Goal: Task Accomplishment & Management: Manage account settings

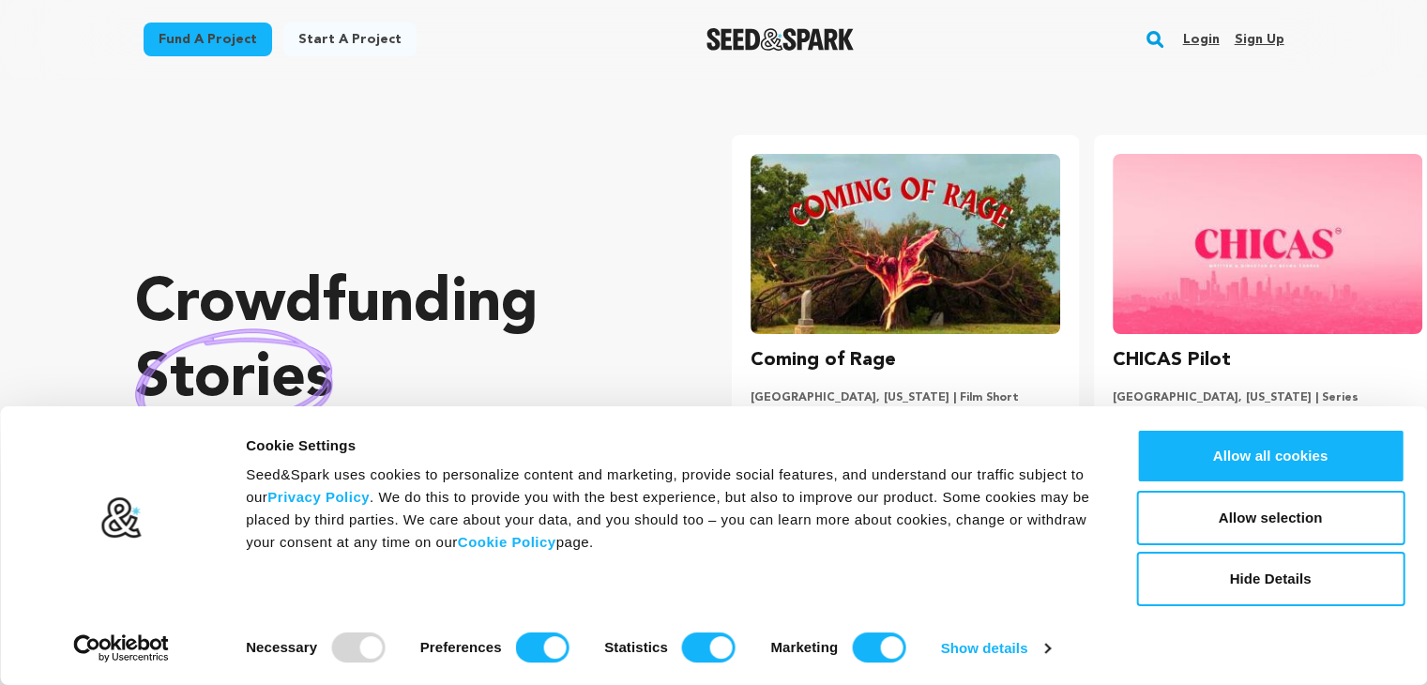
scroll to position [0, 376]
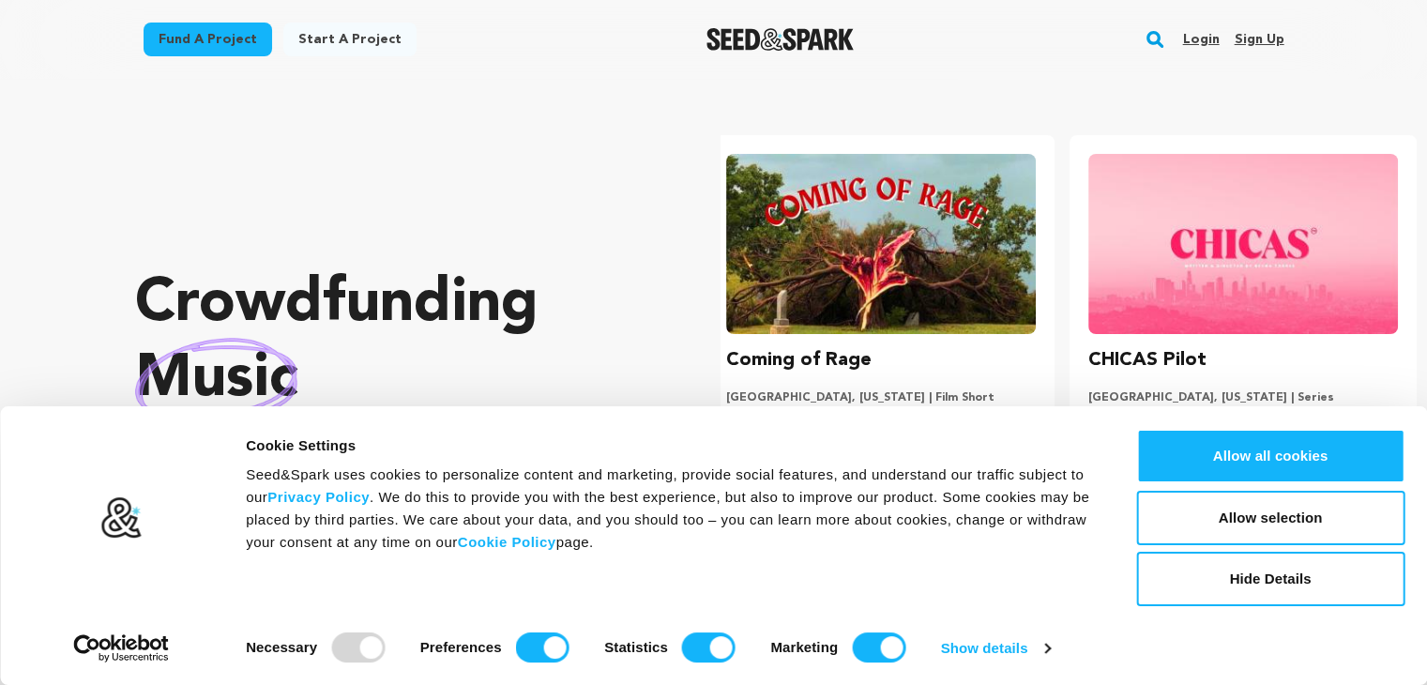
click at [1247, 46] on link "Sign up" at bounding box center [1258, 39] width 50 height 30
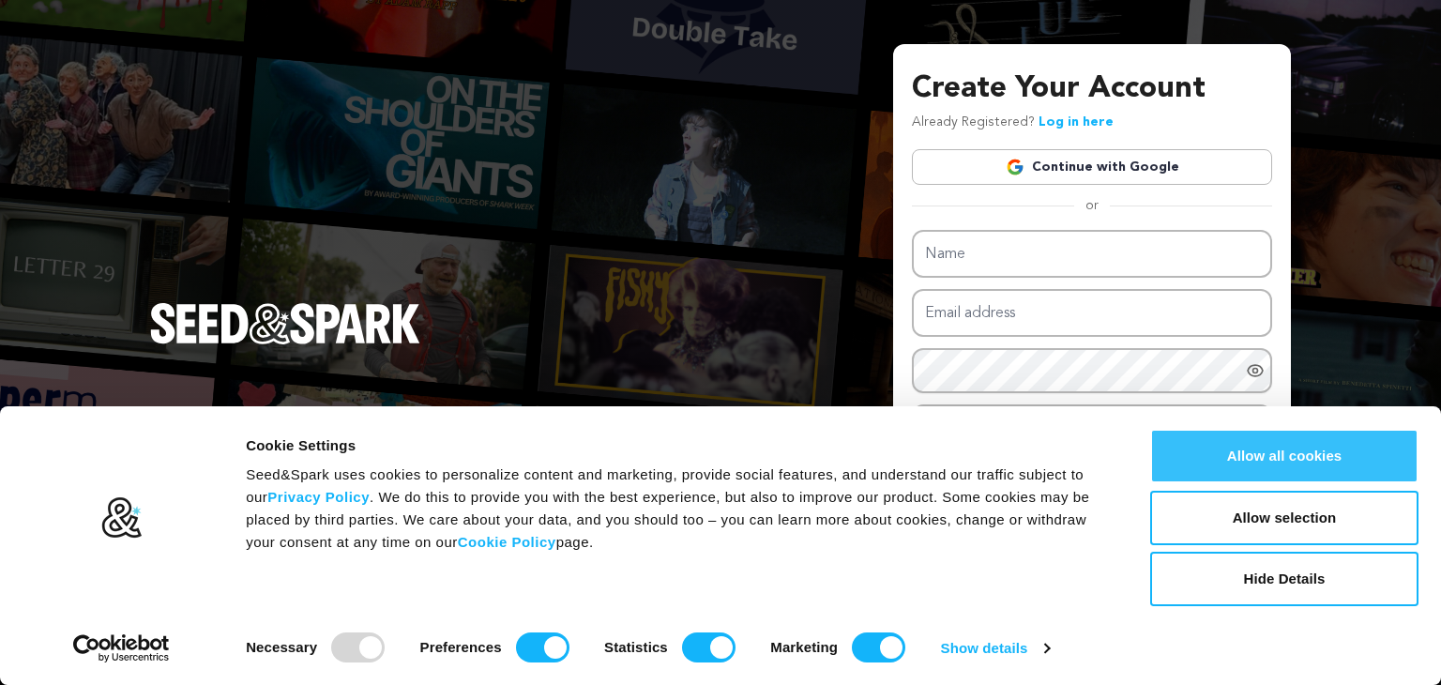
click at [1324, 446] on button "Allow all cookies" at bounding box center [1284, 456] width 268 height 54
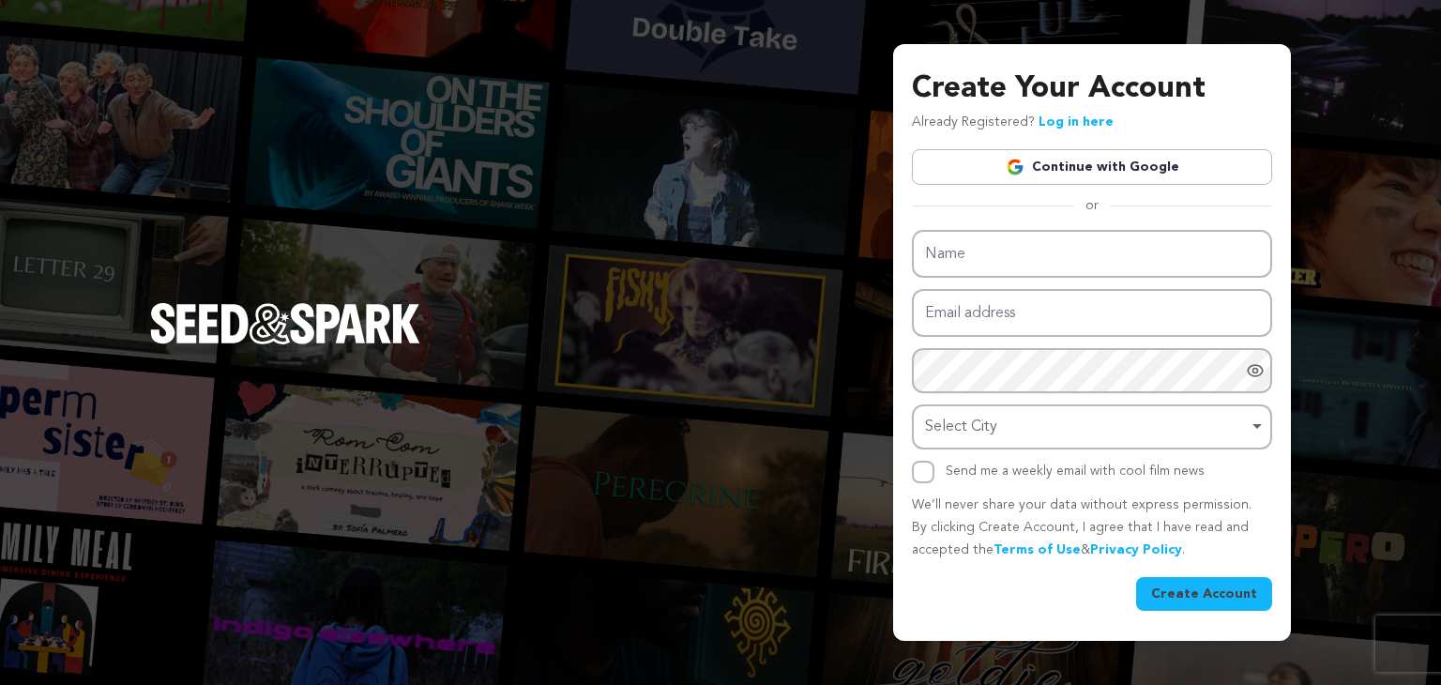
click at [1033, 177] on link "Continue with Google" at bounding box center [1092, 167] width 360 height 36
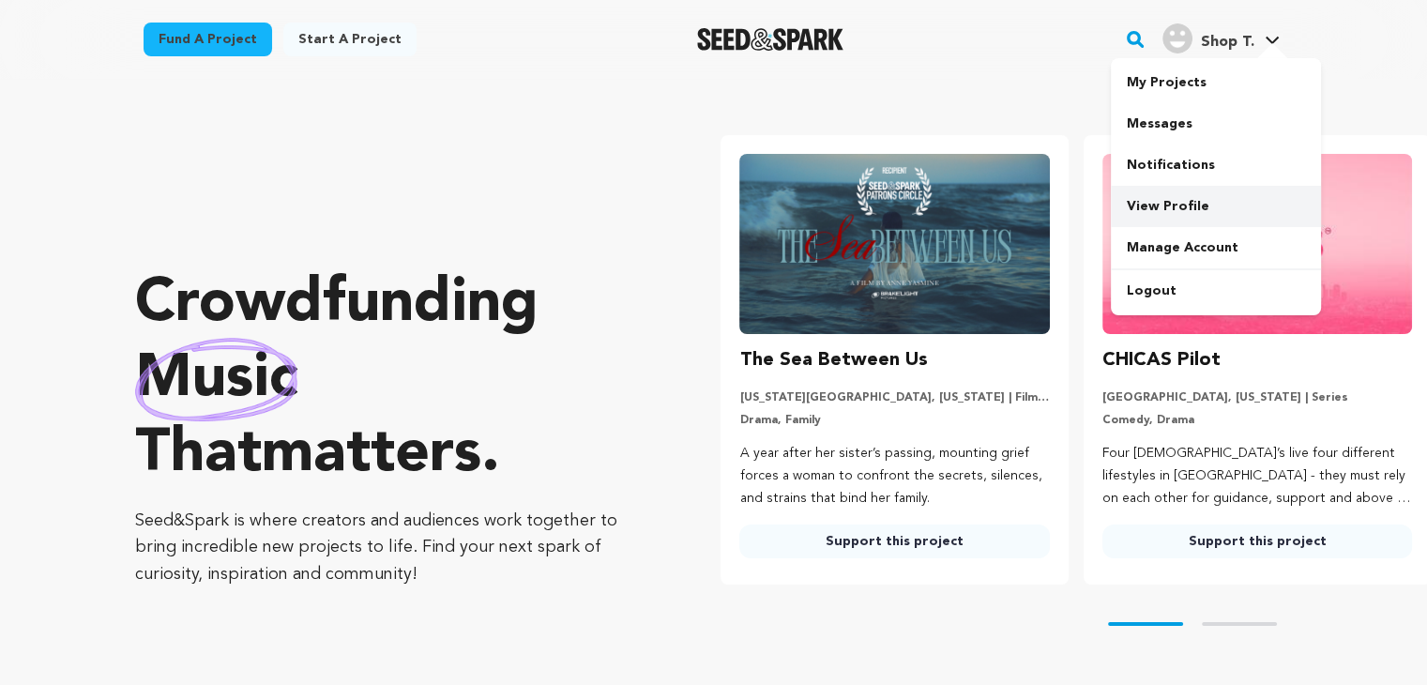
click at [1145, 208] on link "View Profile" at bounding box center [1215, 206] width 210 height 41
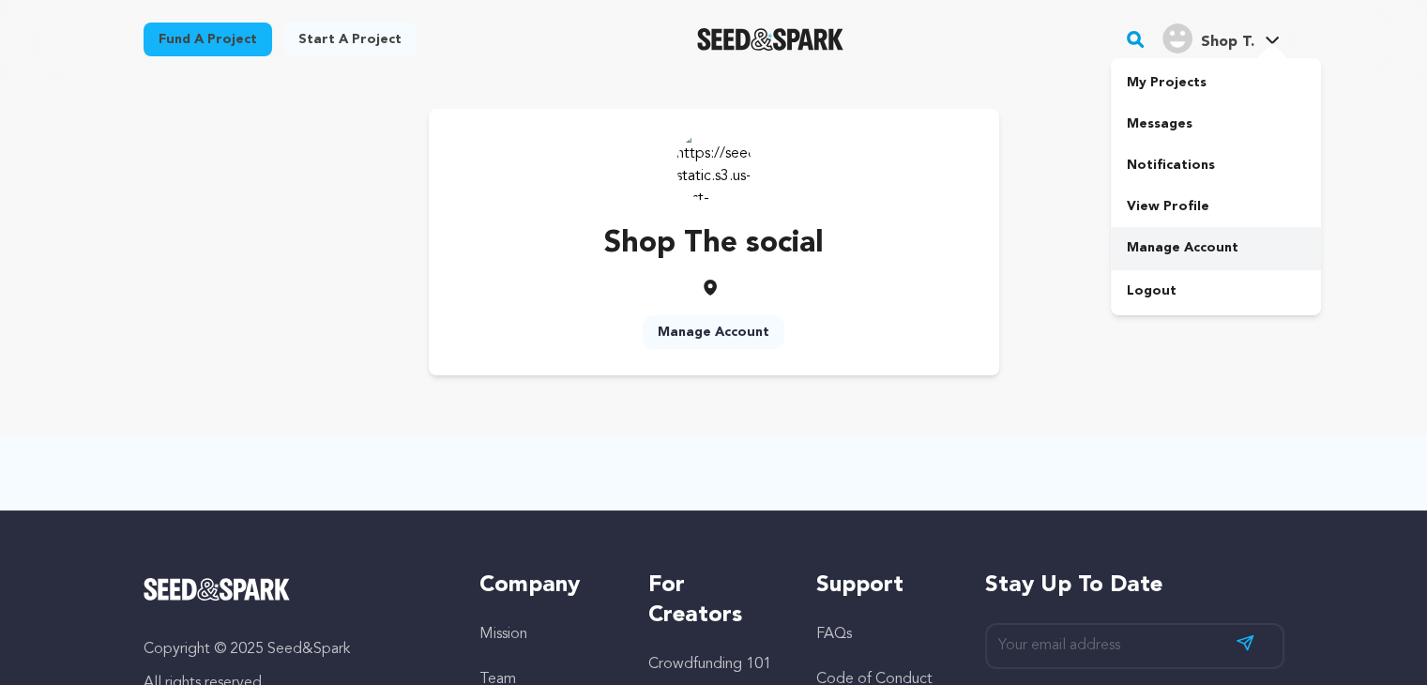
click at [1161, 268] on div at bounding box center [1215, 269] width 210 height 2
click at [1156, 257] on link "Manage Account" at bounding box center [1215, 247] width 210 height 41
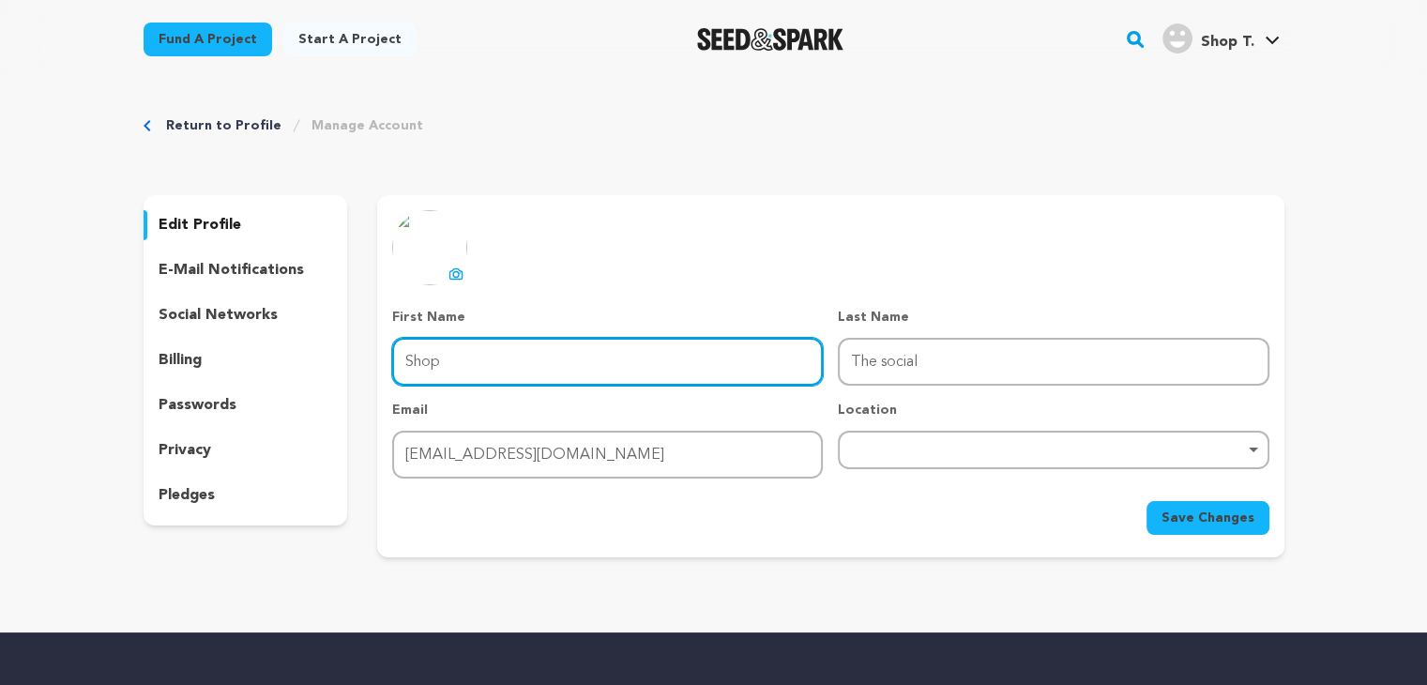
click at [567, 384] on input "Shop" at bounding box center [607, 362] width 430 height 48
type input "S"
type input "Street"
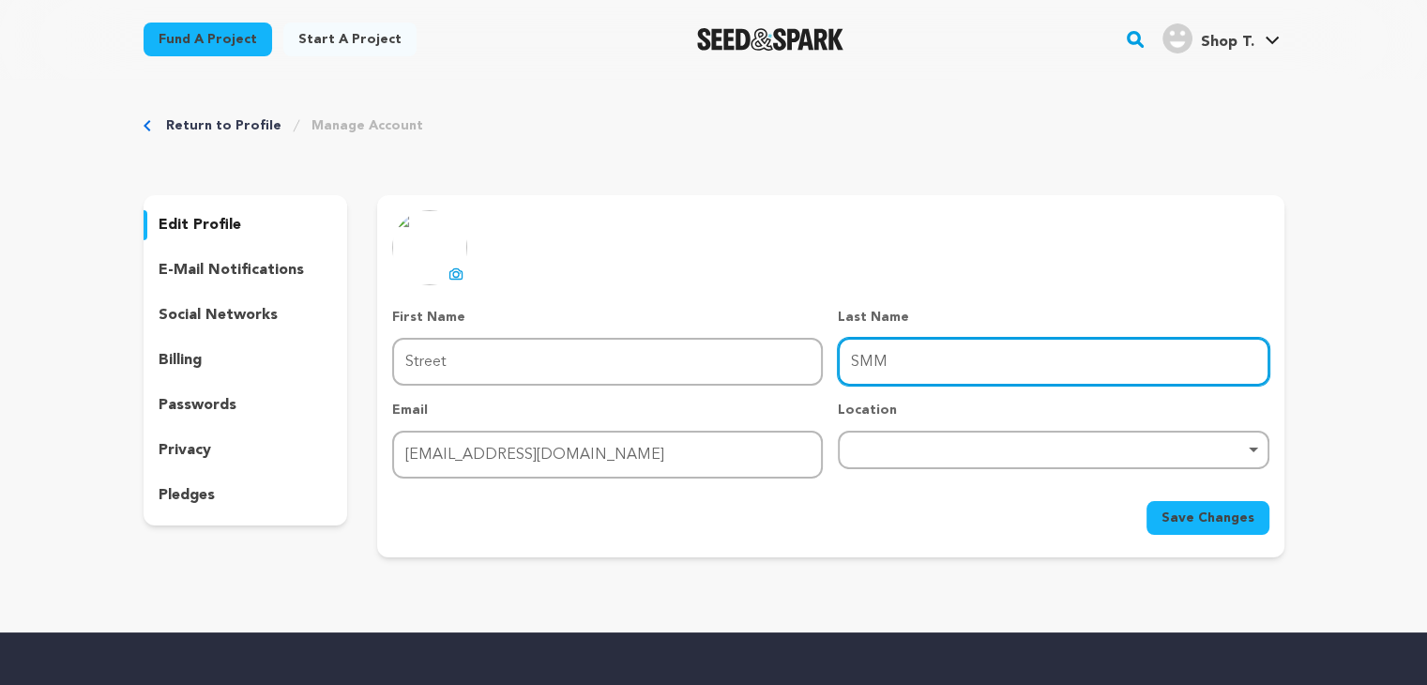
click at [882, 460] on div "Remove item" at bounding box center [1053, 449] width 430 height 38
type input "SMM"
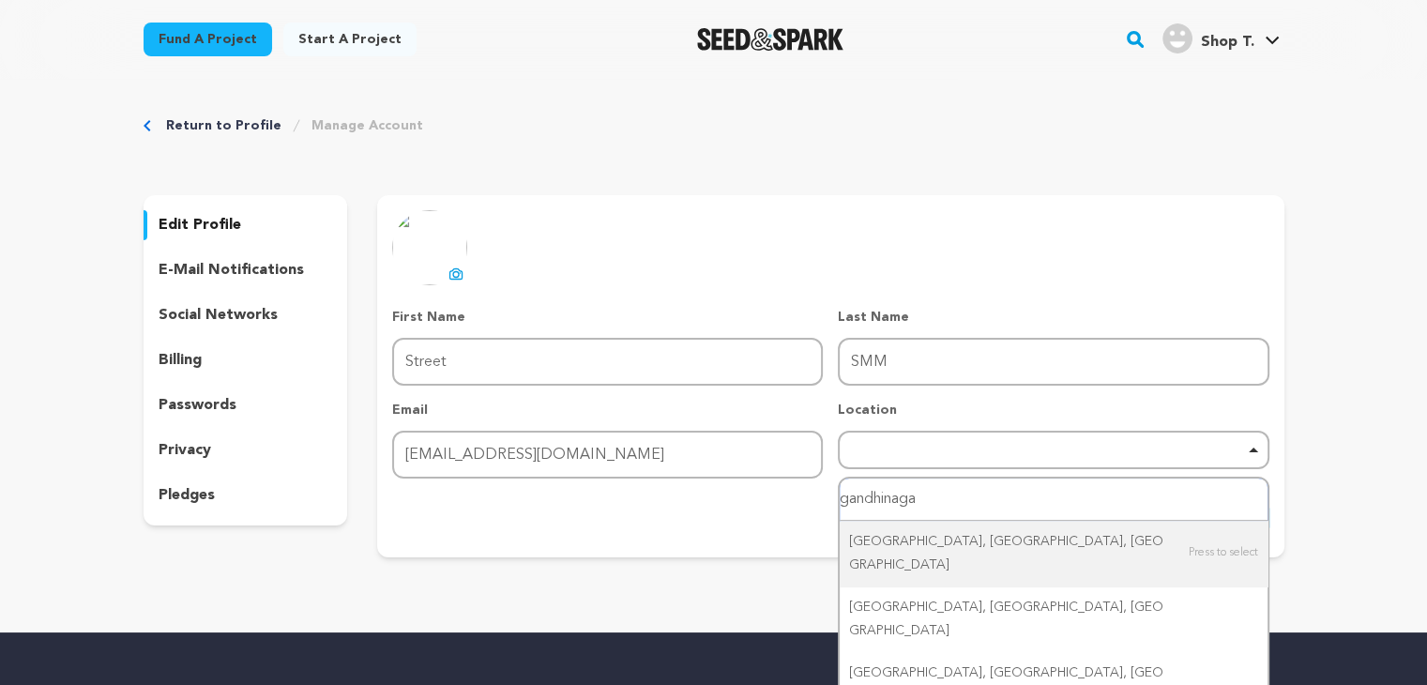
type input "gandhinagar"
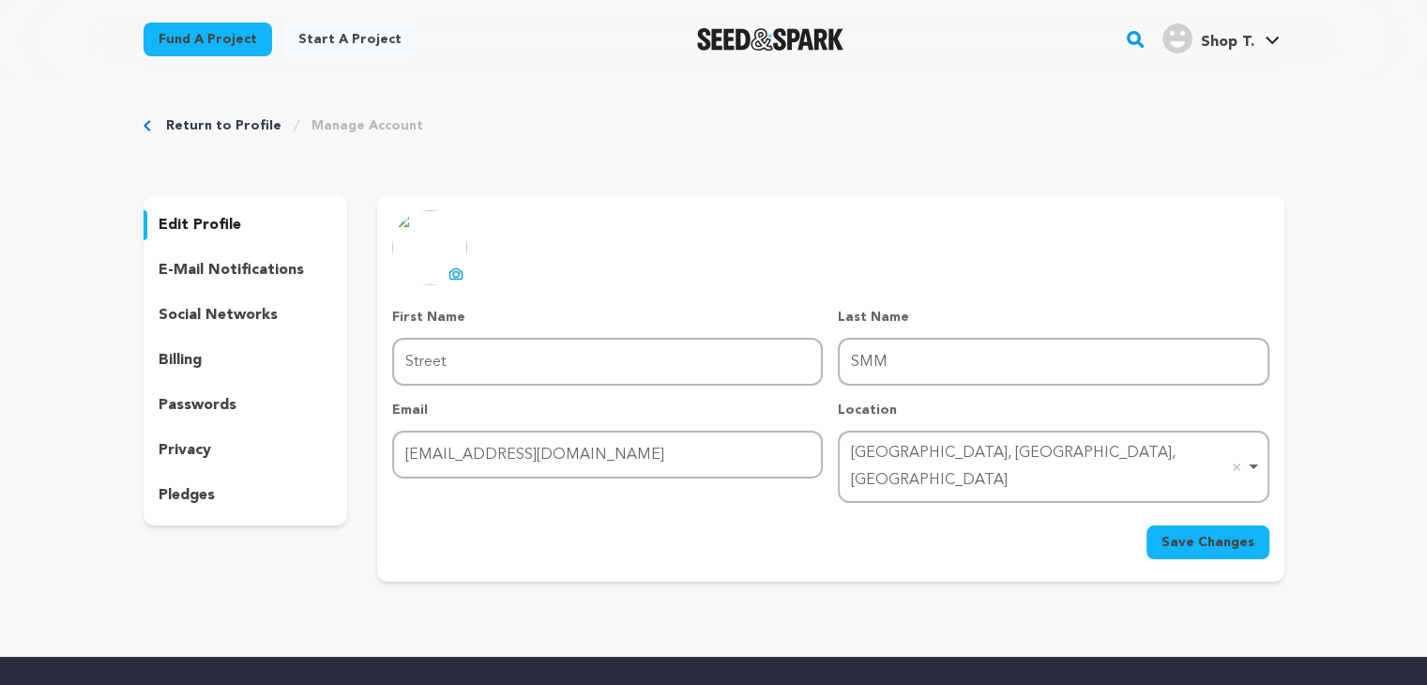
click at [458, 276] on icon at bounding box center [457, 275] width 8 height 6
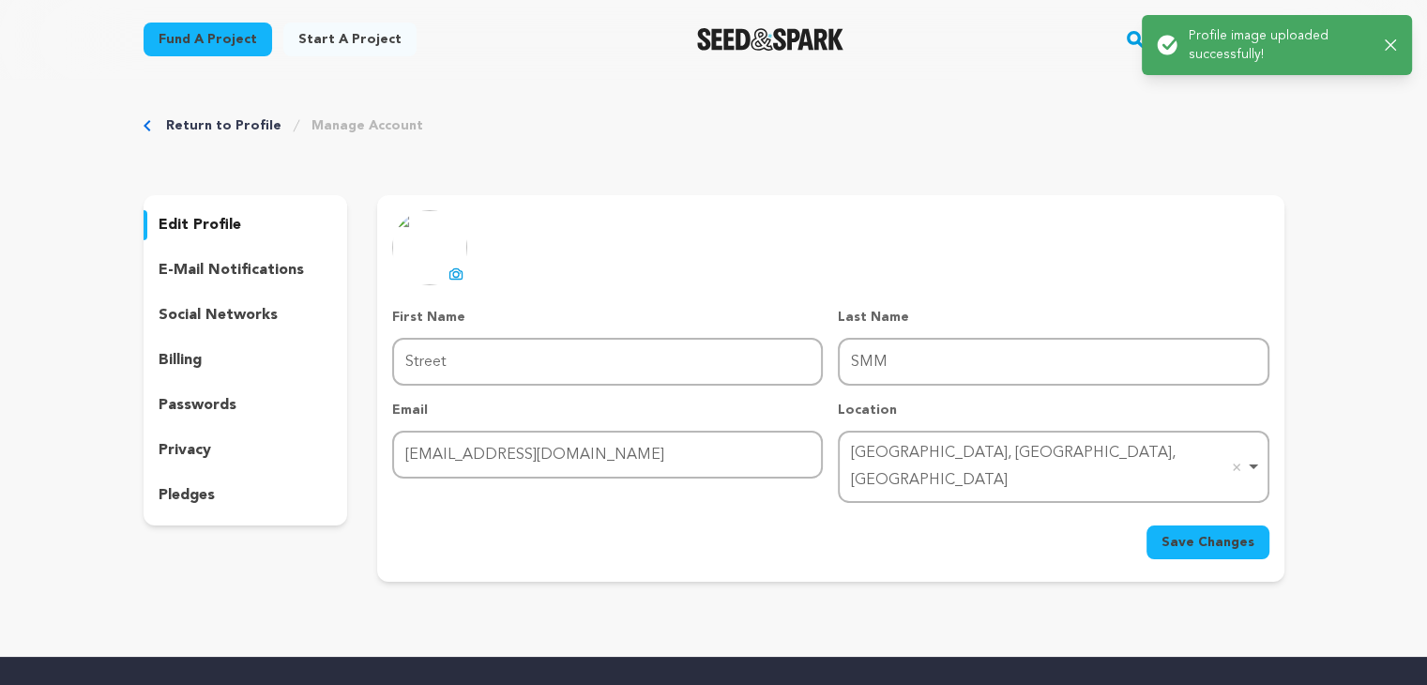
click at [1182, 533] on span "Save Changes" at bounding box center [1207, 542] width 93 height 19
click at [1391, 41] on icon "button" at bounding box center [1390, 37] width 12 height 12
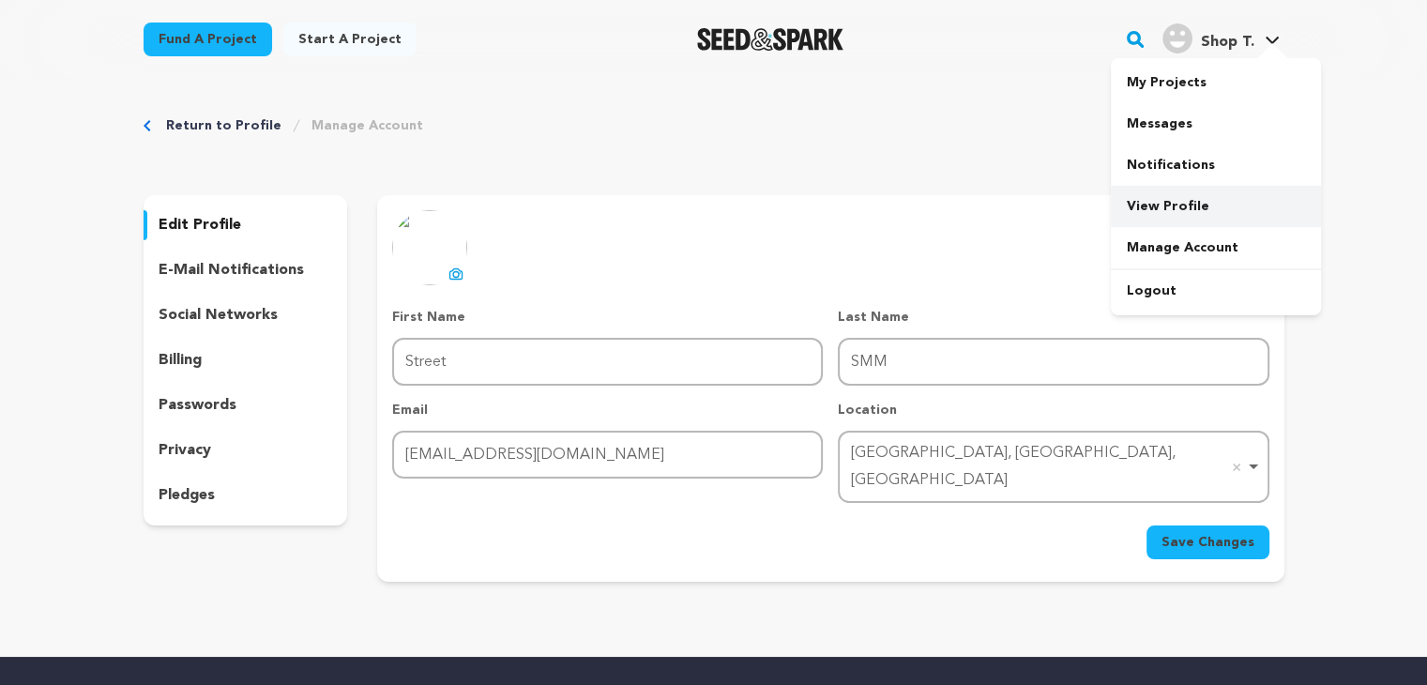
click at [1189, 200] on link "View Profile" at bounding box center [1215, 206] width 210 height 41
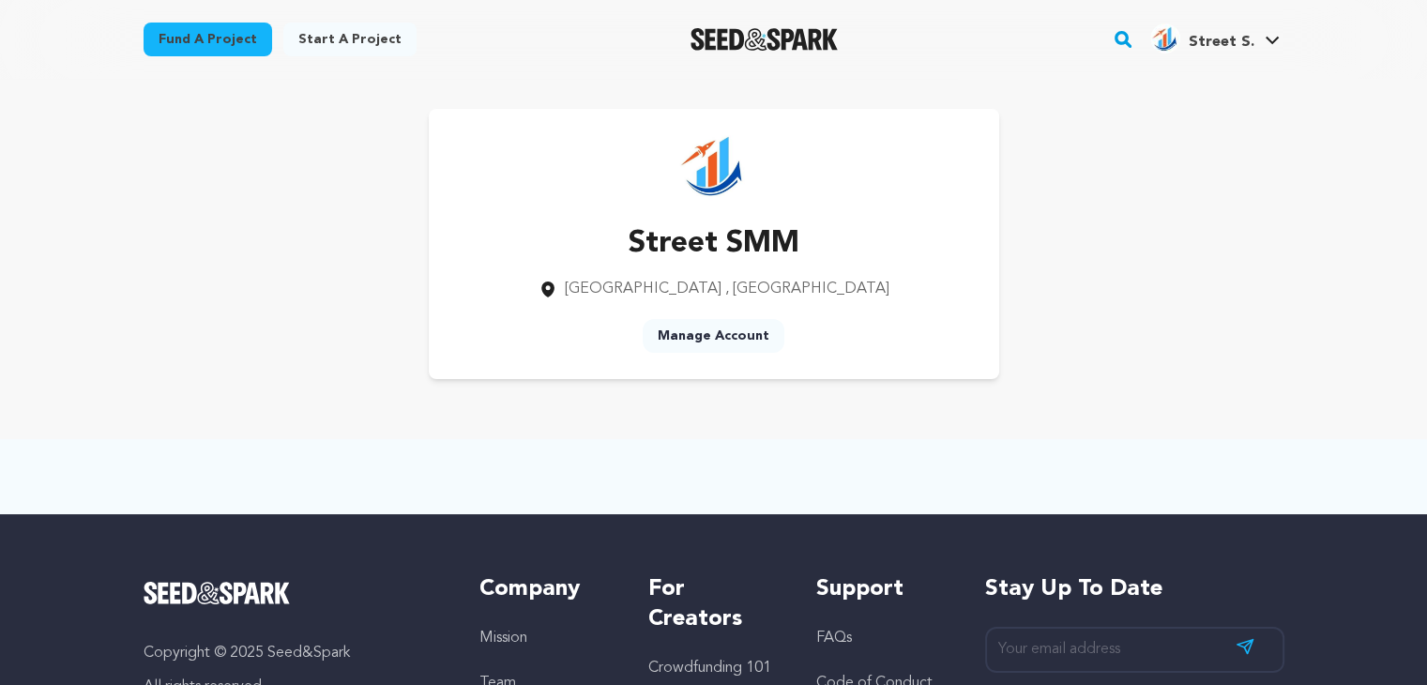
click at [702, 339] on link "Manage Account" at bounding box center [713, 336] width 142 height 34
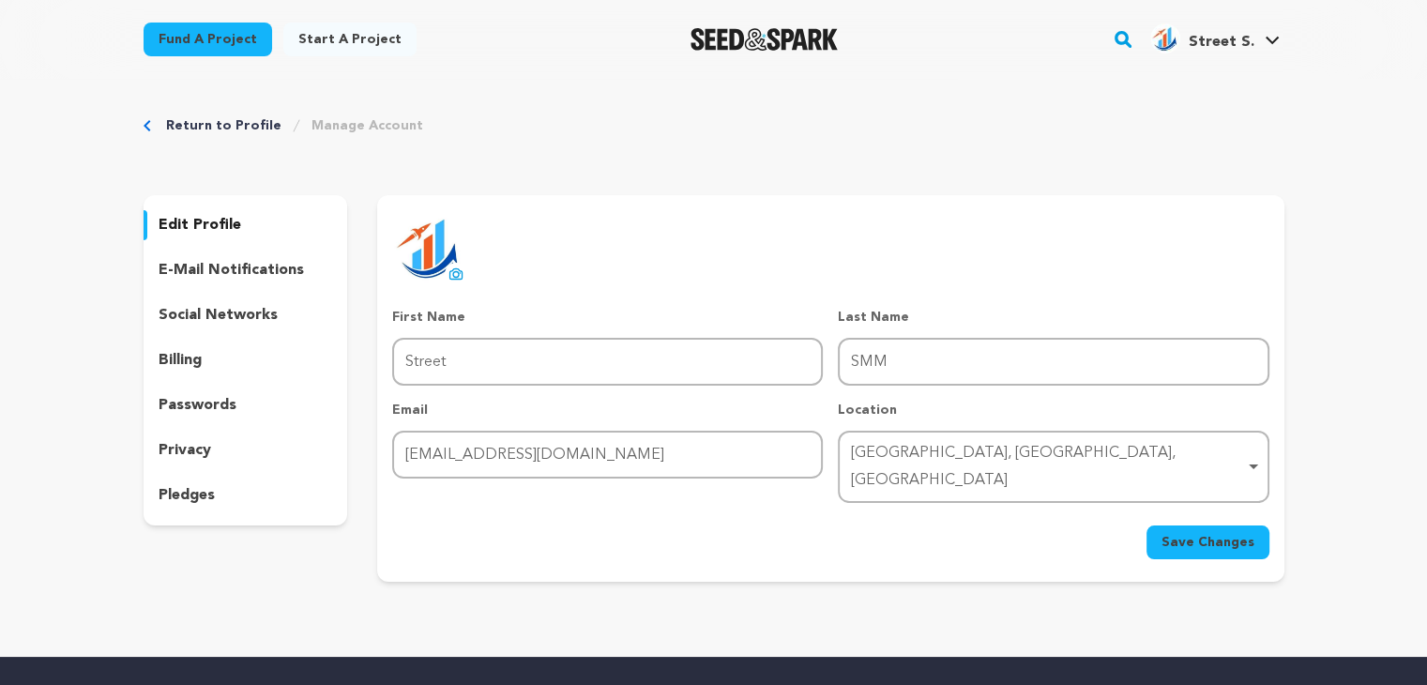
click at [268, 271] on p "e-mail notifications" at bounding box center [231, 270] width 145 height 23
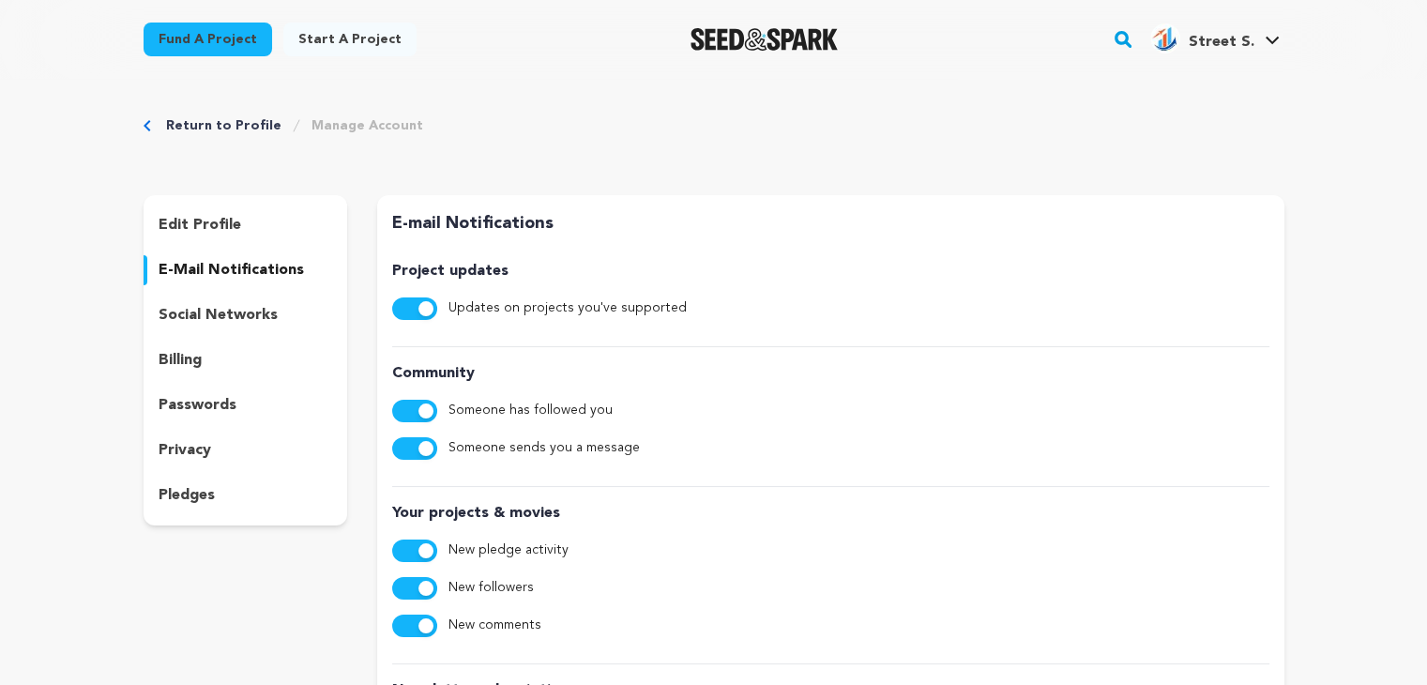
click at [269, 324] on p "social networks" at bounding box center [218, 315] width 119 height 23
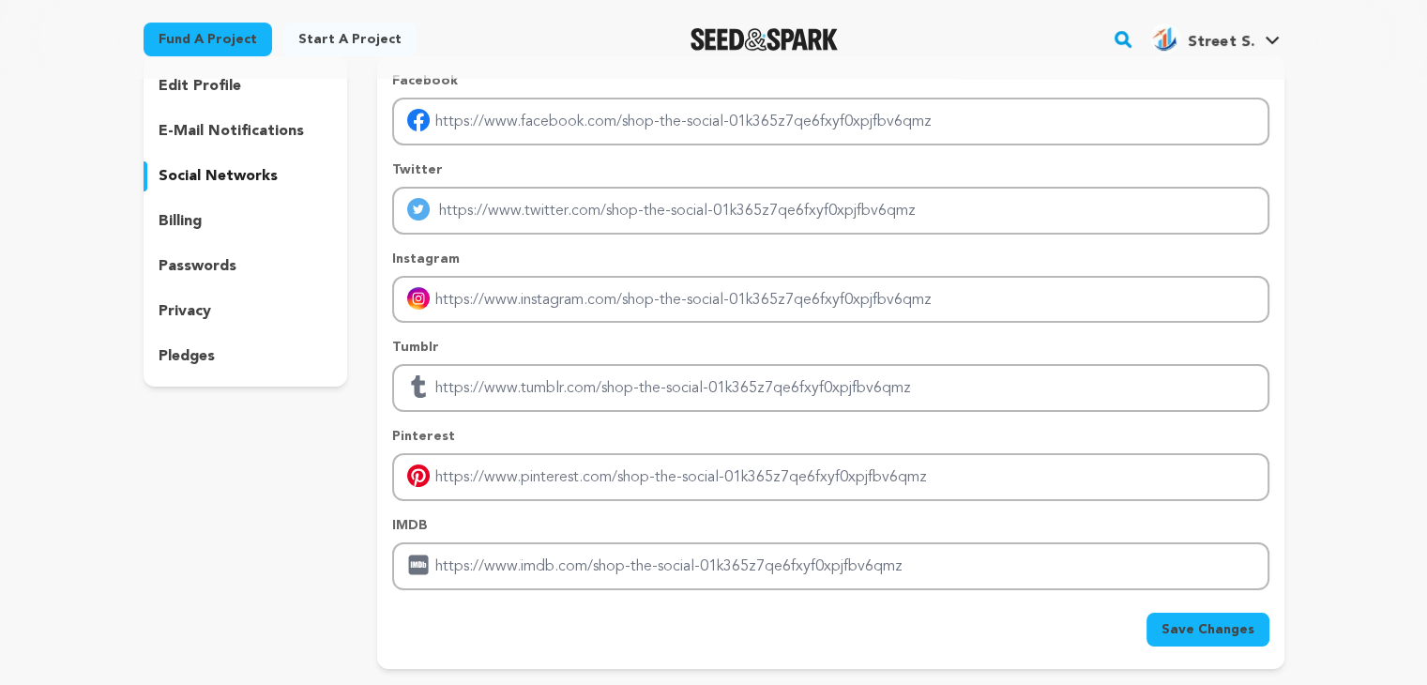
scroll to position [139, 0]
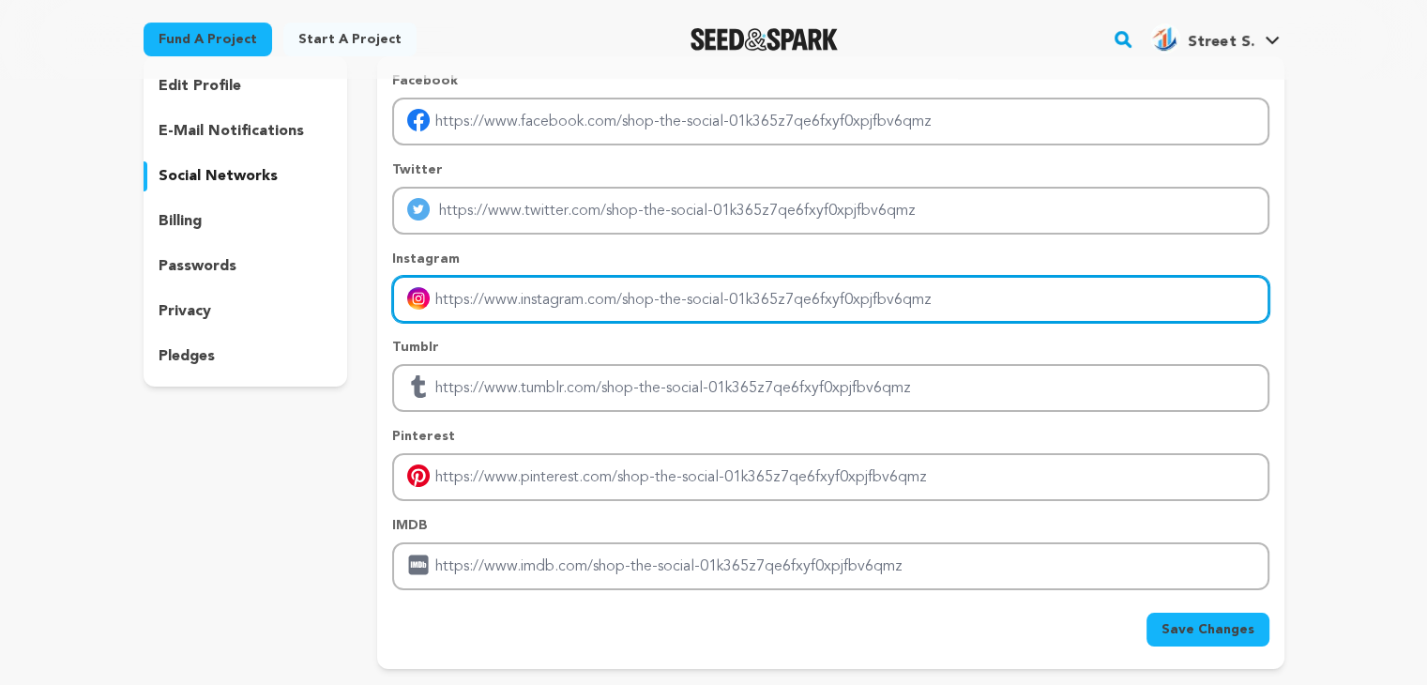
click at [491, 297] on input "Enter instagram handle link" at bounding box center [830, 300] width 876 height 48
paste input "[URL][DOMAIN_NAME][DOMAIN_NAME]"
type input "[URL][DOMAIN_NAME][DOMAIN_NAME]"
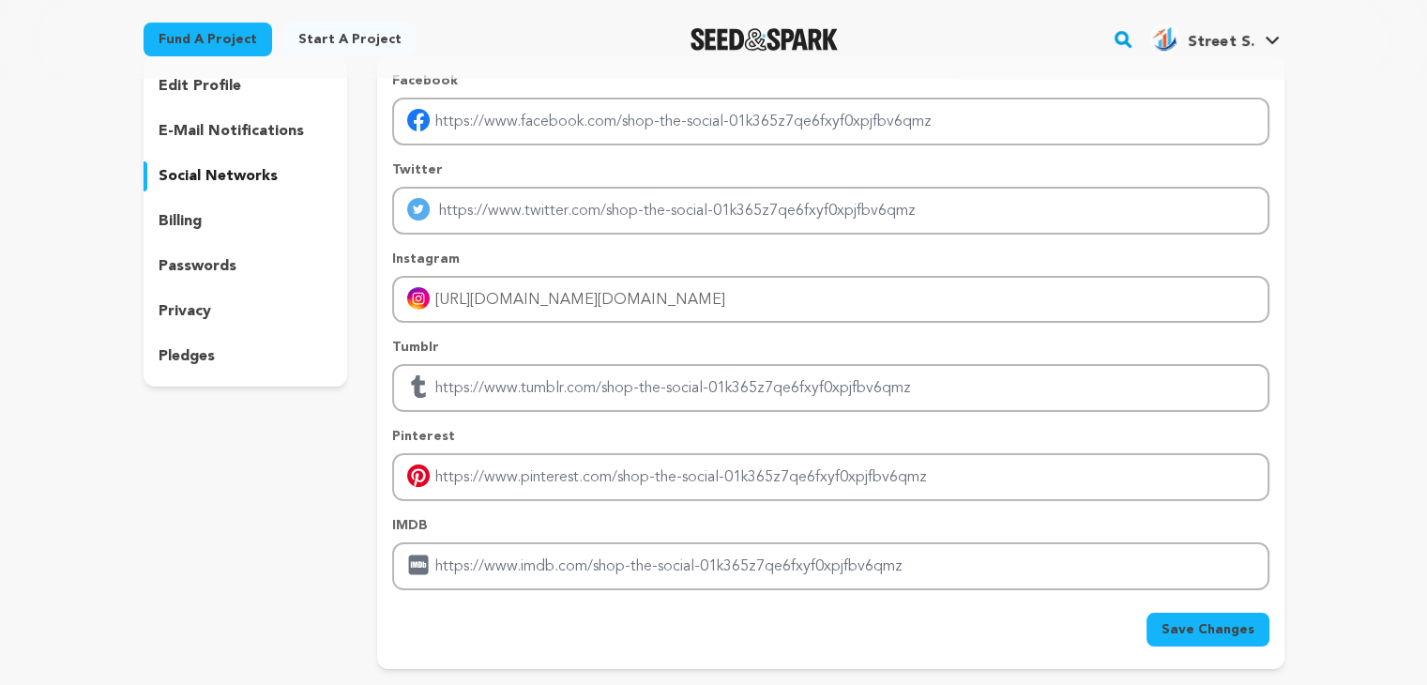
click at [1168, 623] on span "Save Changes" at bounding box center [1207, 629] width 93 height 19
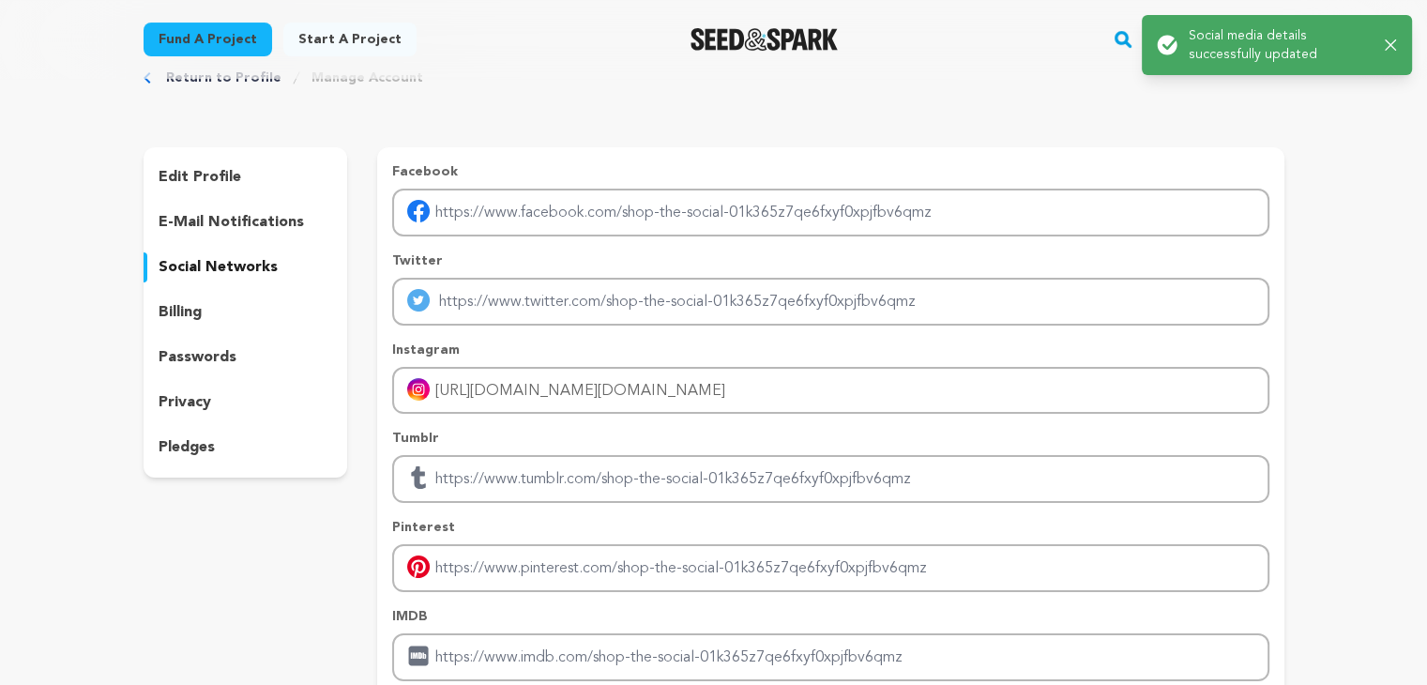
scroll to position [0, 0]
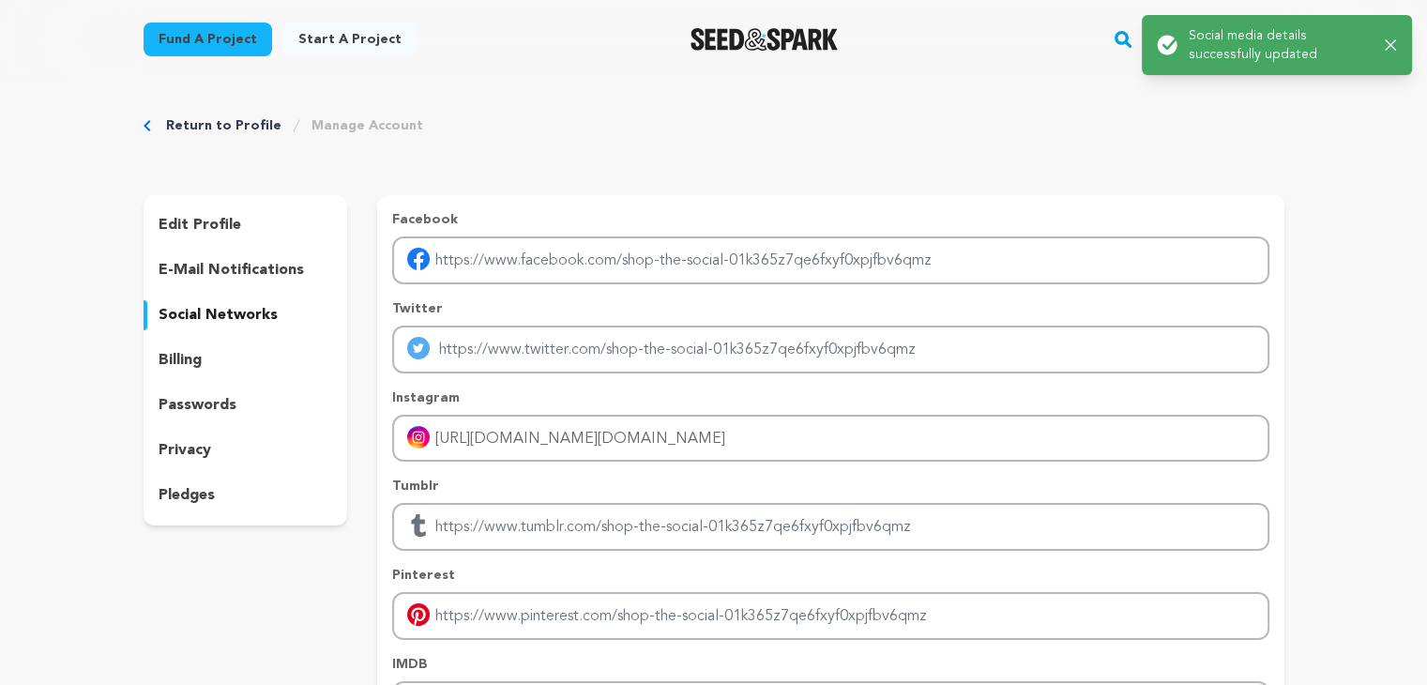
click at [206, 217] on p "edit profile" at bounding box center [200, 225] width 83 height 23
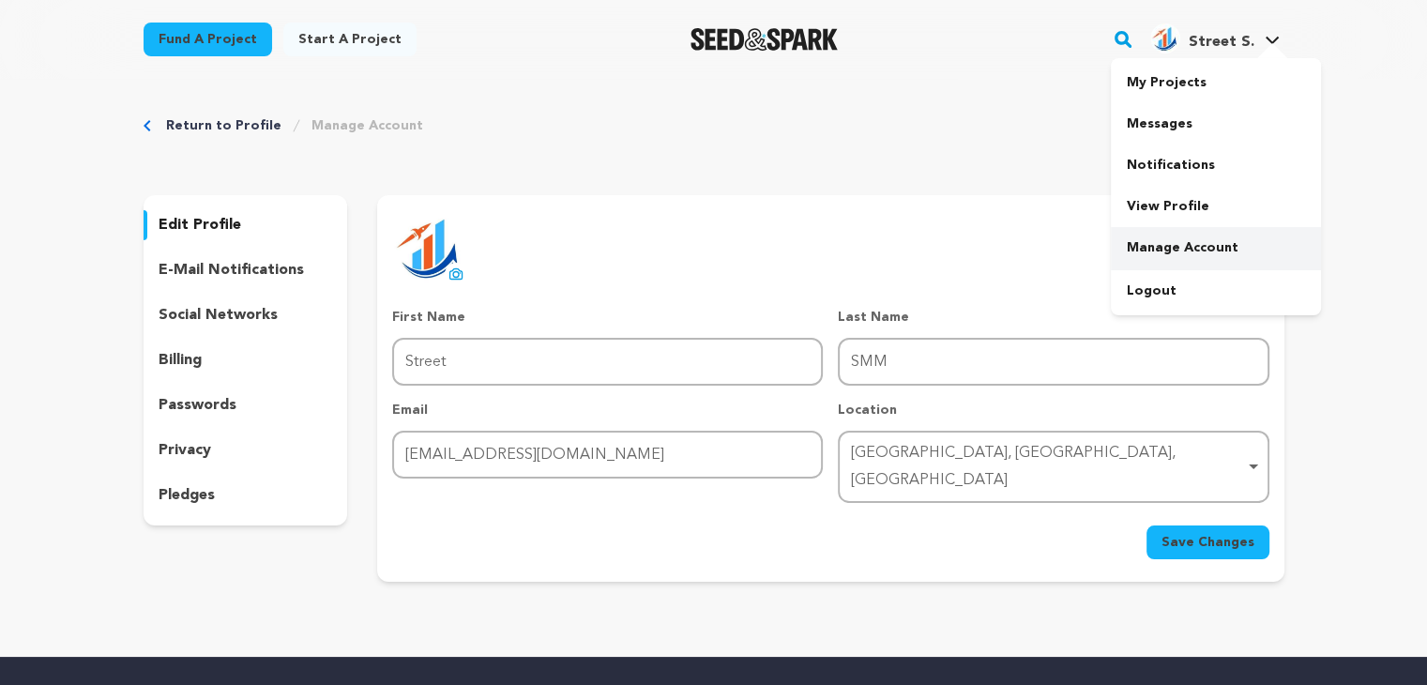
click at [1173, 249] on link "Manage Account" at bounding box center [1215, 247] width 210 height 41
click at [1155, 196] on link "View Profile" at bounding box center [1215, 206] width 210 height 41
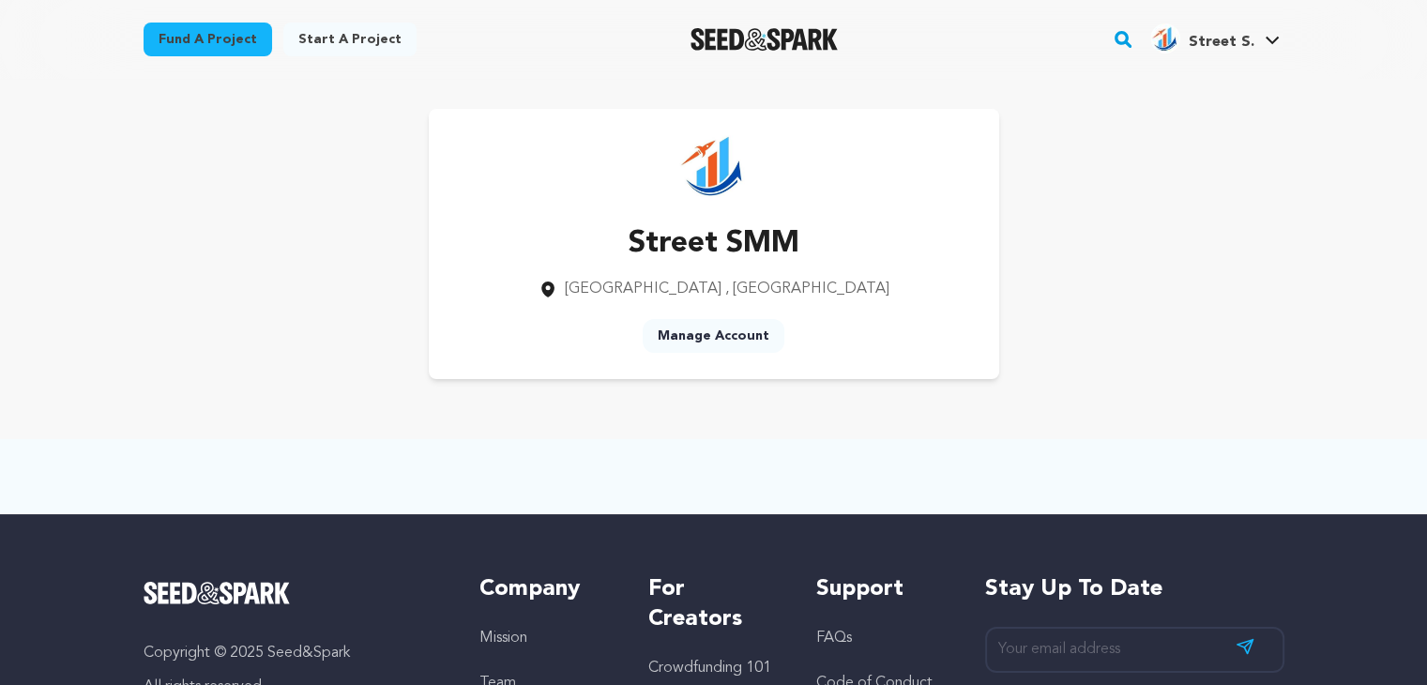
click at [353, 34] on link "Start a project" at bounding box center [349, 40] width 133 height 34
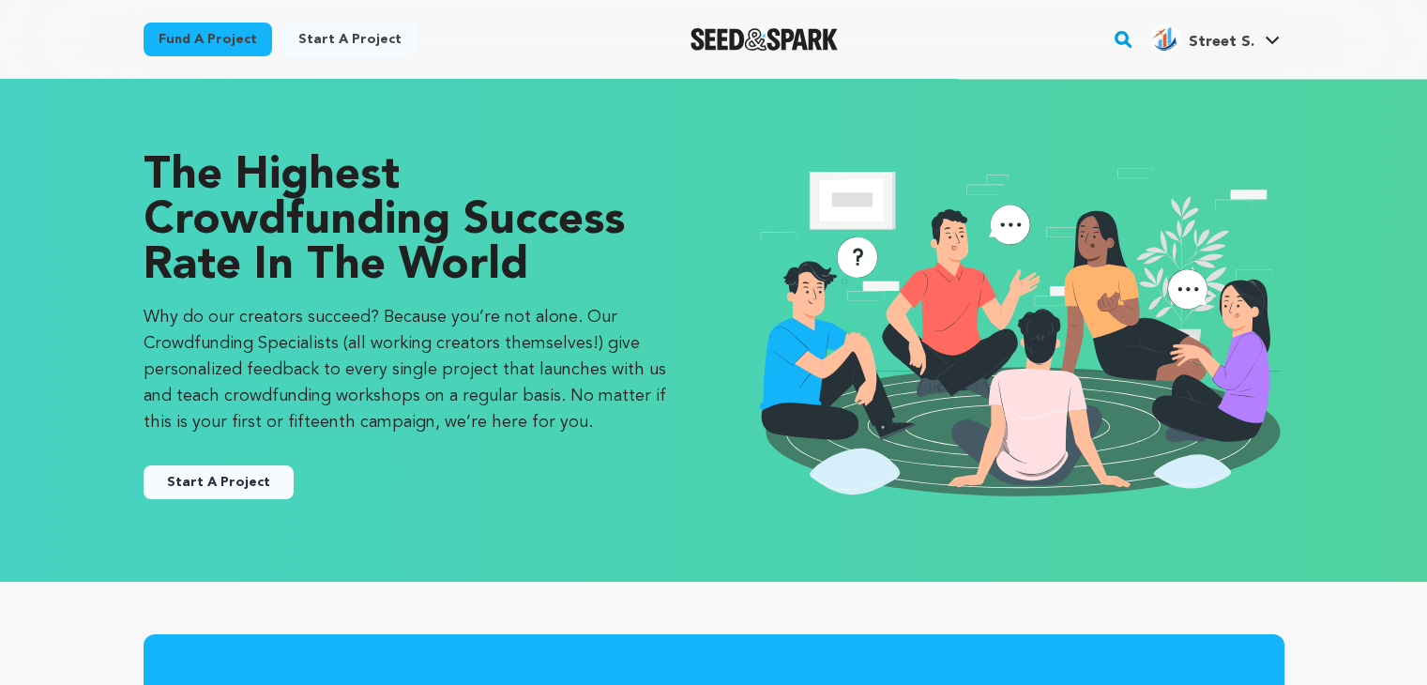
click at [210, 462] on div "Start A Project" at bounding box center [409, 474] width 533 height 49
click at [210, 489] on button "Start A Project" at bounding box center [218, 482] width 150 height 34
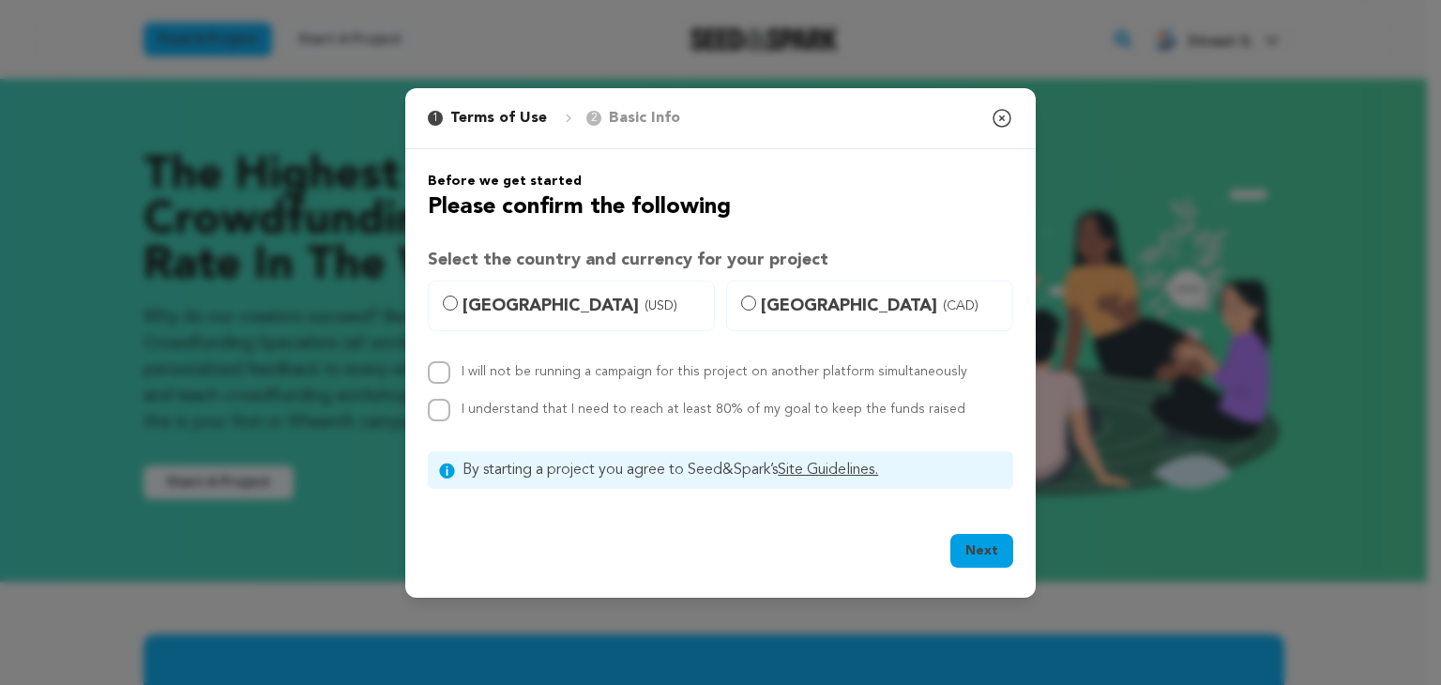
click at [998, 113] on icon "button" at bounding box center [1001, 118] width 23 height 23
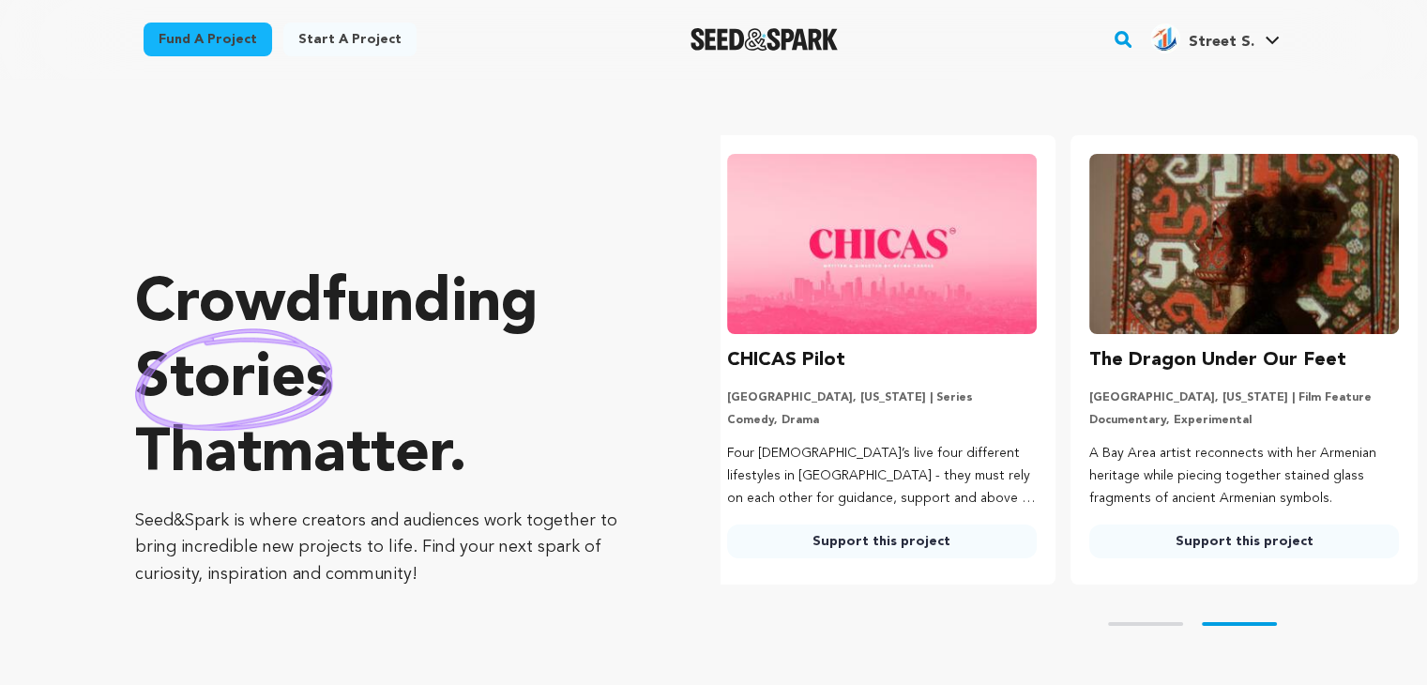
scroll to position [0, 376]
